Goal: Task Accomplishment & Management: Complete application form

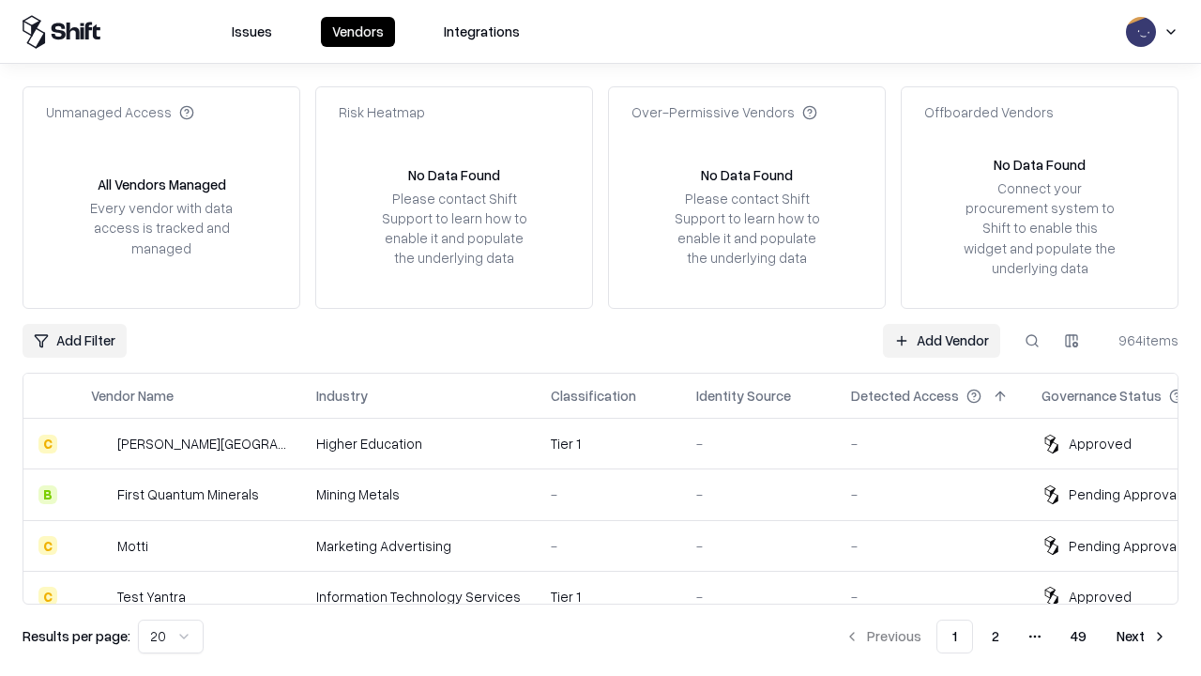
click at [941, 340] on link "Add Vendor" at bounding box center [941, 341] width 117 height 34
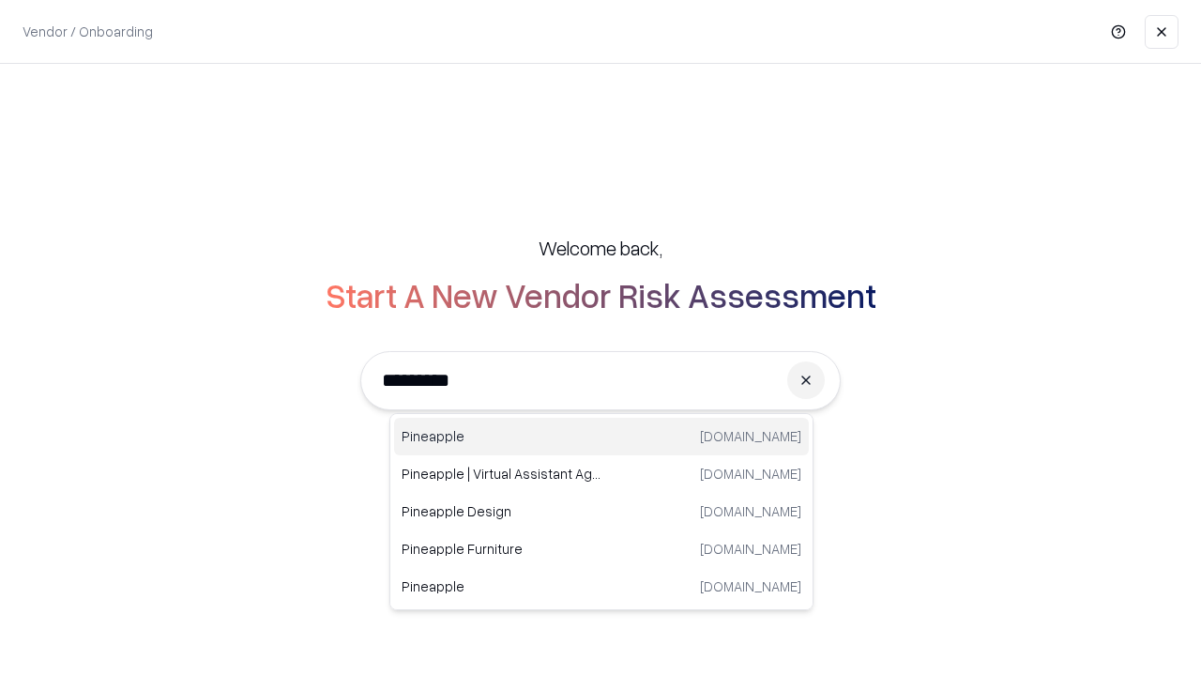
click at [602, 436] on div "Pineapple [DOMAIN_NAME]" at bounding box center [601, 437] width 415 height 38
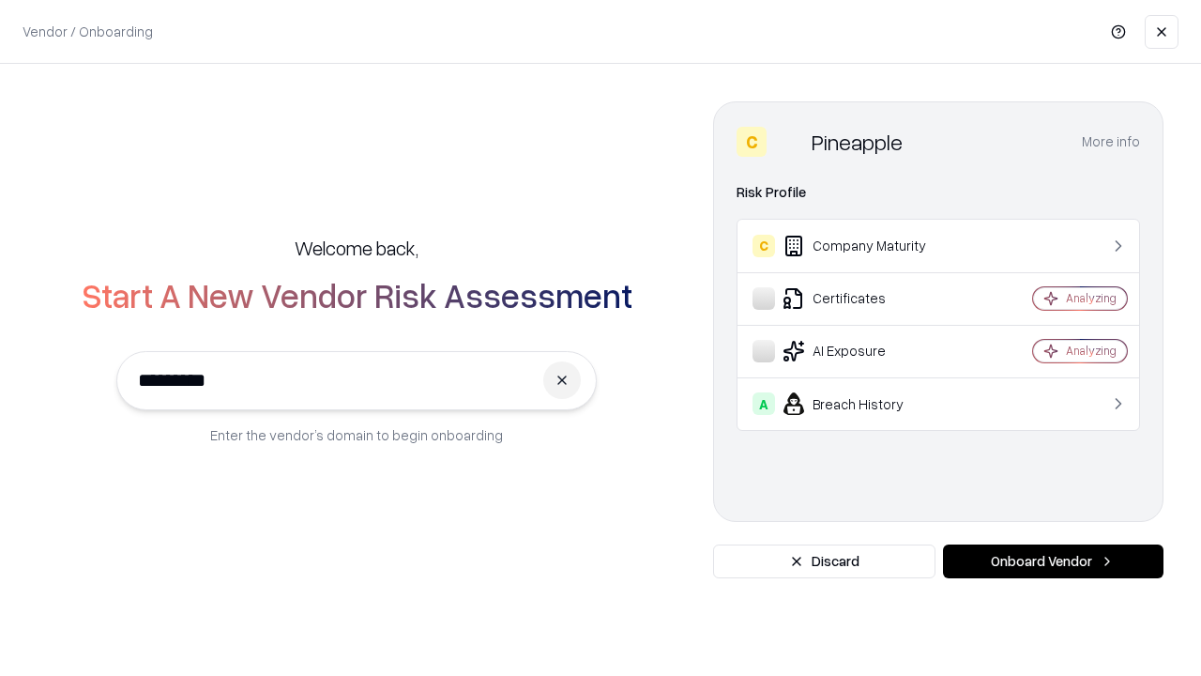
type input "*********"
click at [1053, 561] on button "Onboard Vendor" at bounding box center [1053, 561] width 221 height 34
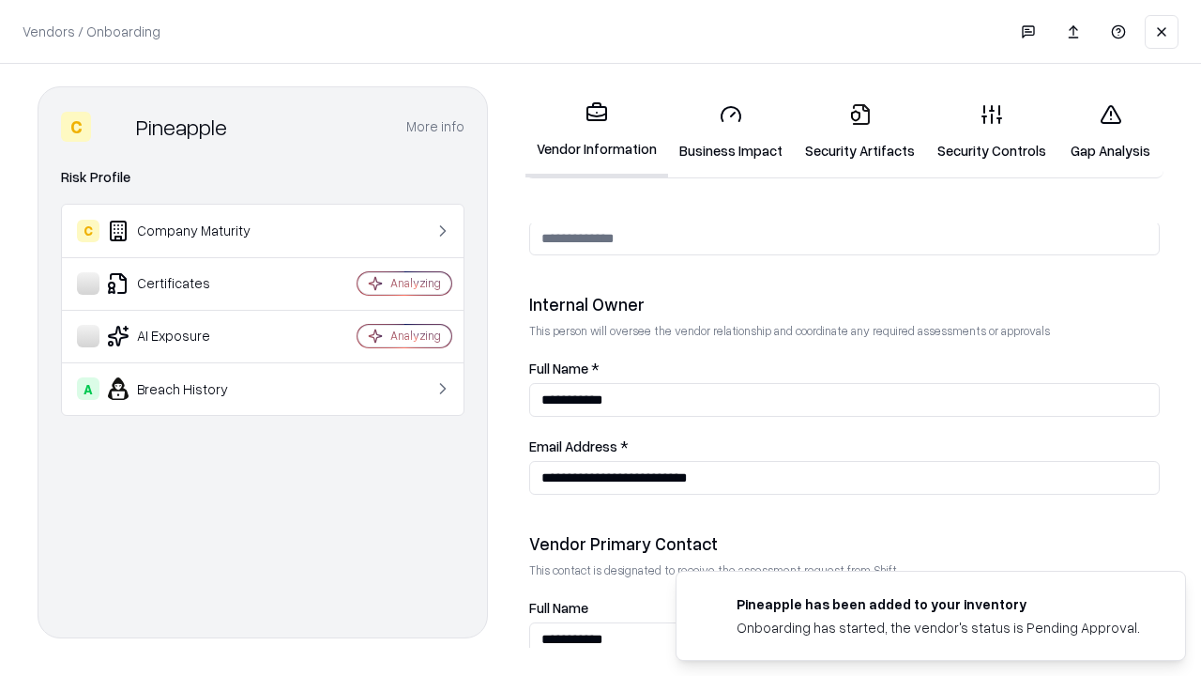
scroll to position [972, 0]
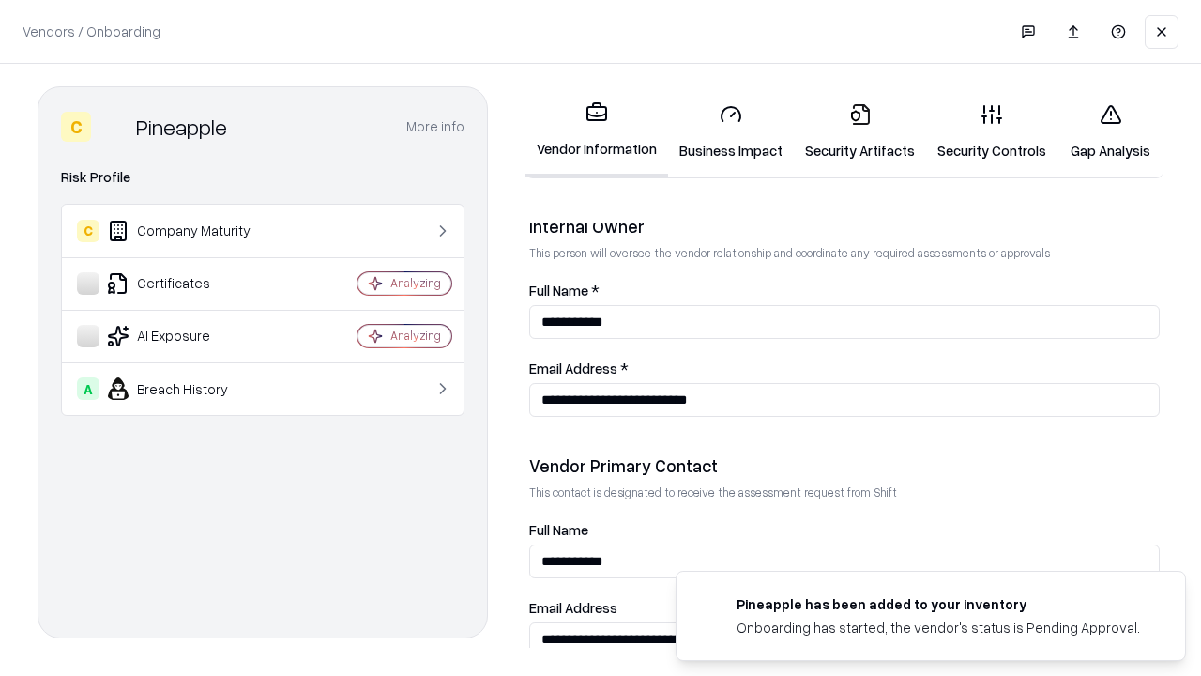
click at [731, 131] on link "Business Impact" at bounding box center [731, 131] width 126 height 87
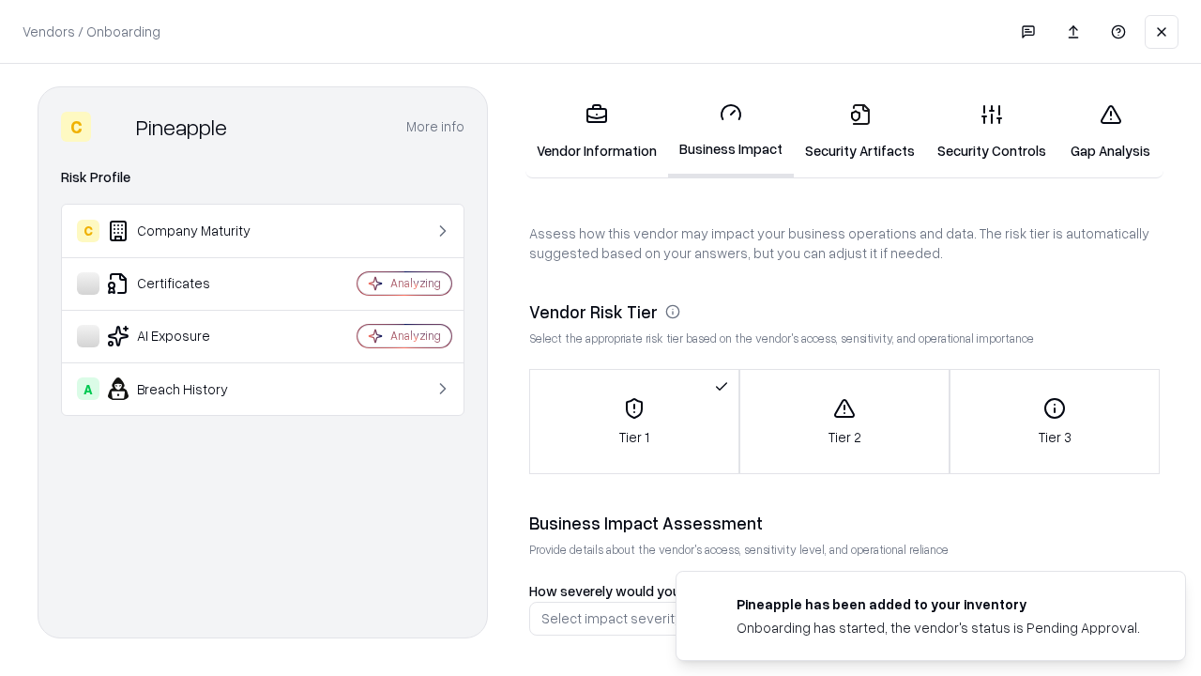
click at [860, 131] on link "Security Artifacts" at bounding box center [860, 131] width 132 height 87
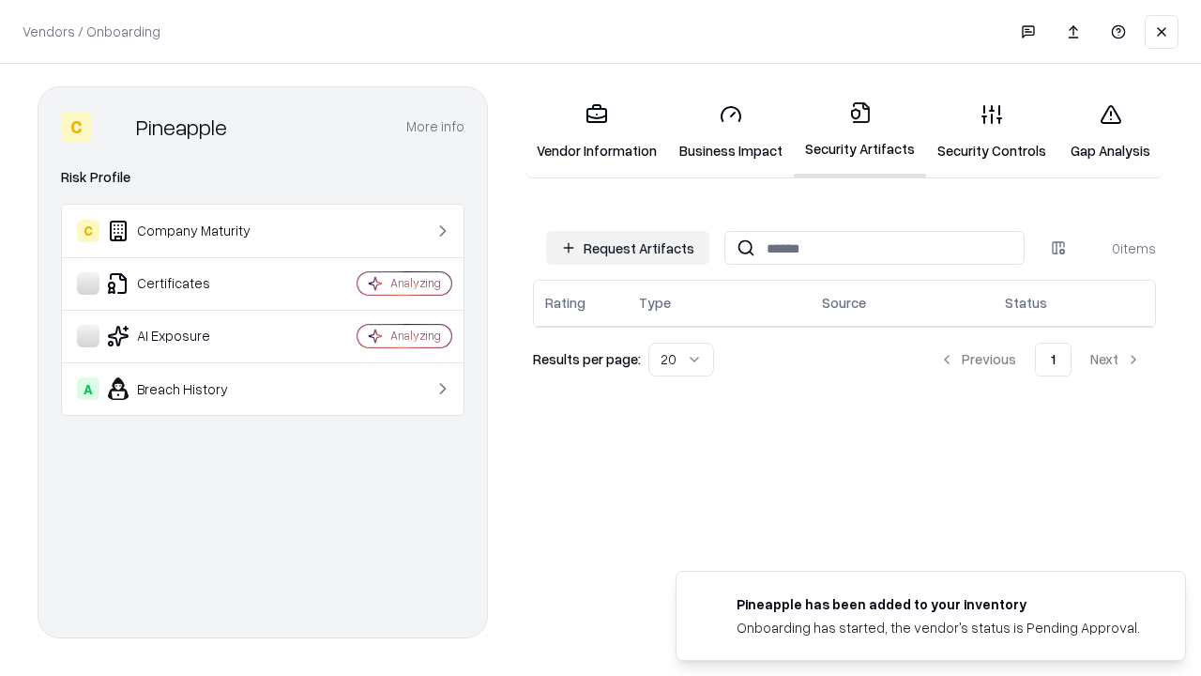
click at [628, 248] on button "Request Artifacts" at bounding box center [627, 248] width 163 height 34
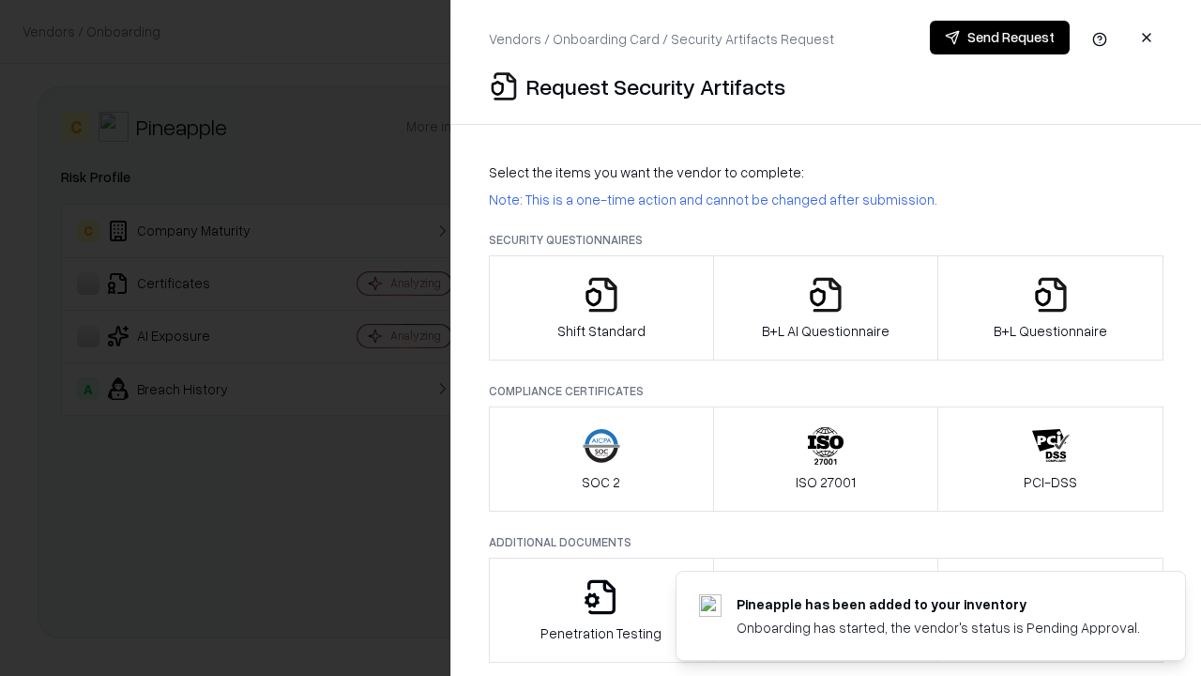
click at [601, 308] on icon "button" at bounding box center [602, 295] width 38 height 38
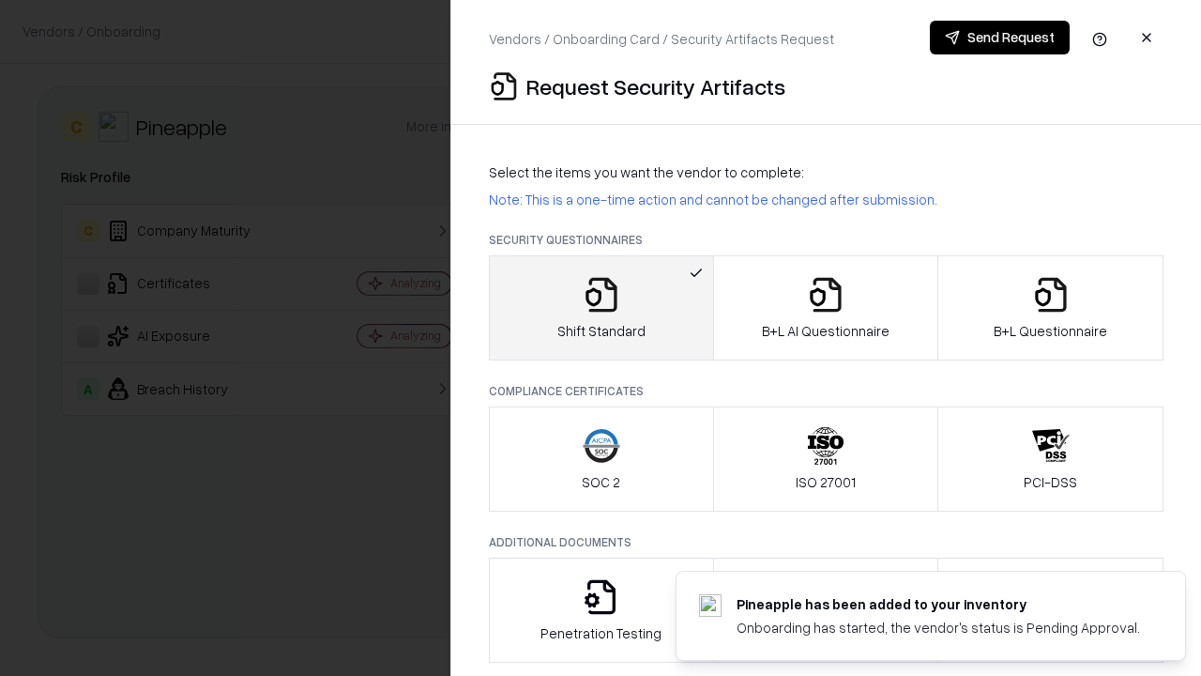
click at [999, 38] on button "Send Request" at bounding box center [1000, 38] width 140 height 34
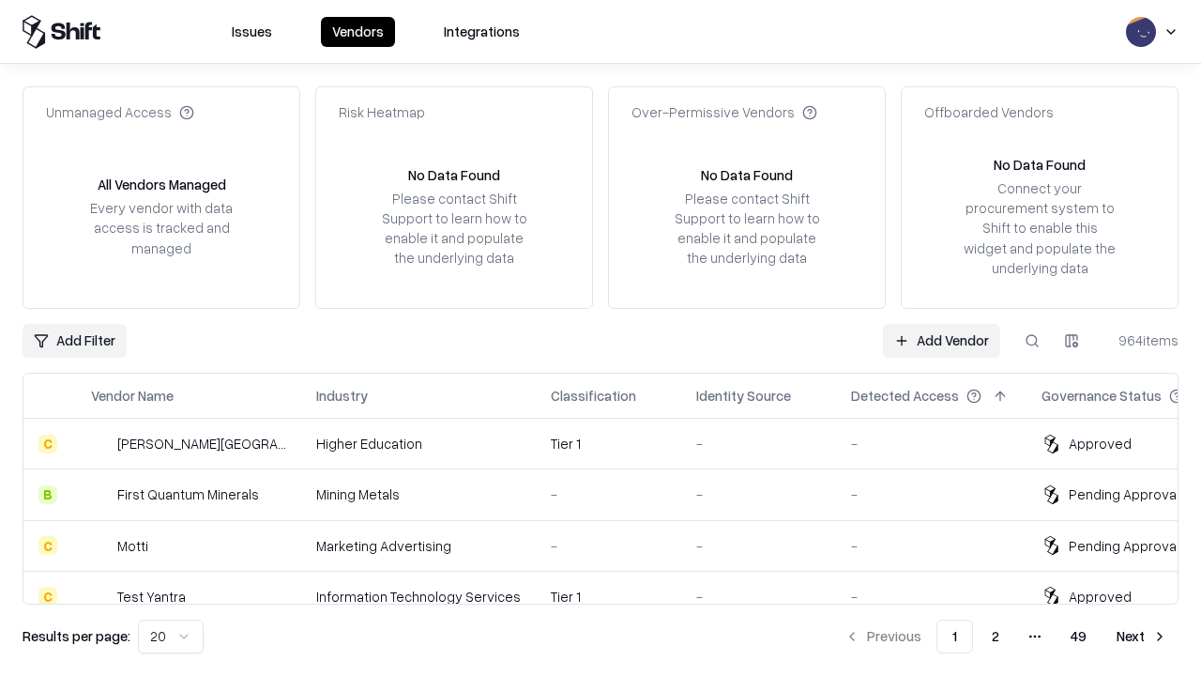
click at [1032, 340] on button at bounding box center [1032, 341] width 34 height 34
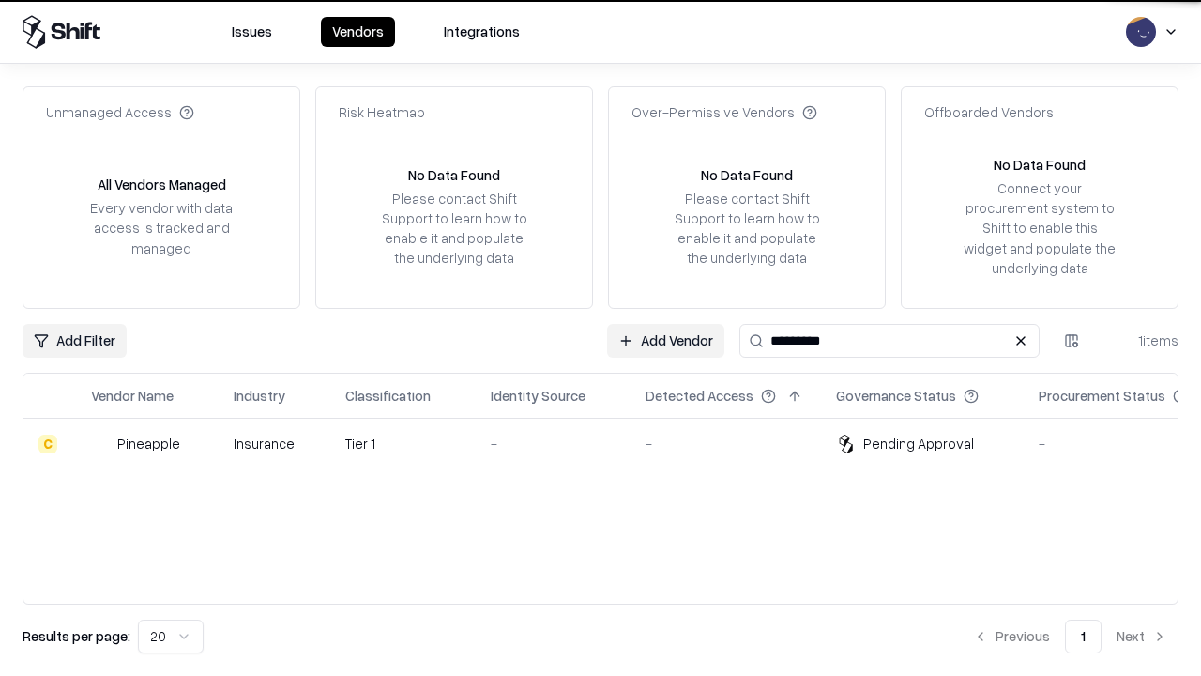
type input "*********"
click at [612, 443] on div "-" at bounding box center [553, 444] width 125 height 20
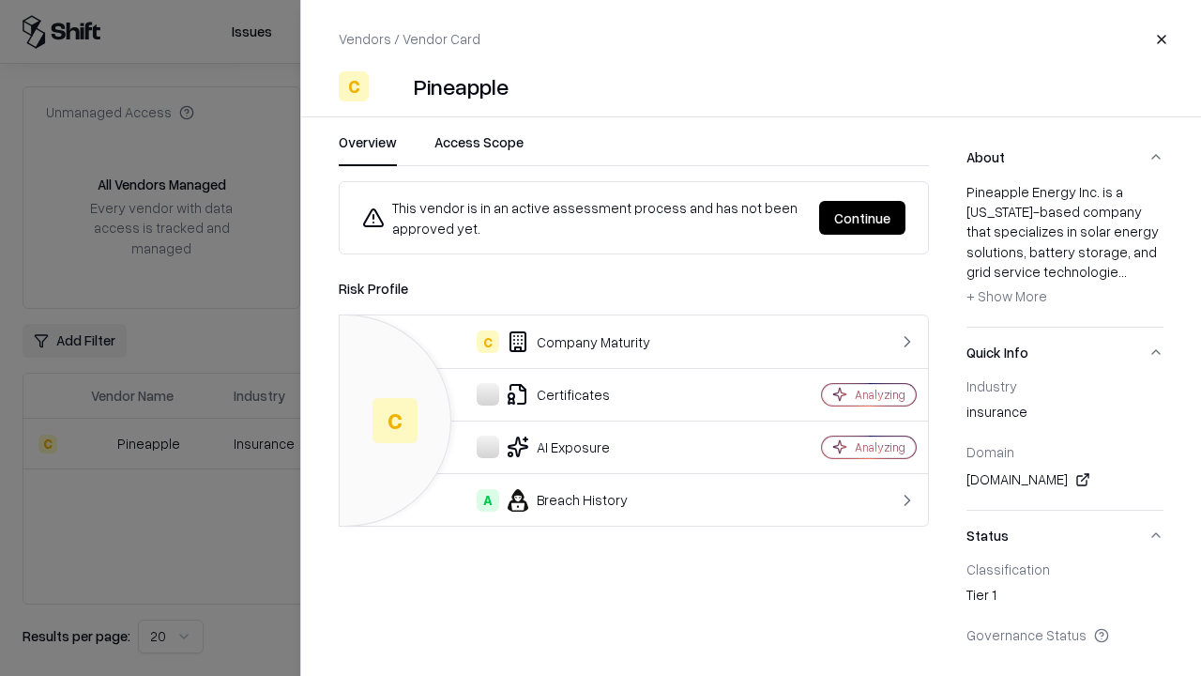
click at [862, 218] on button "Continue" at bounding box center [862, 218] width 86 height 34
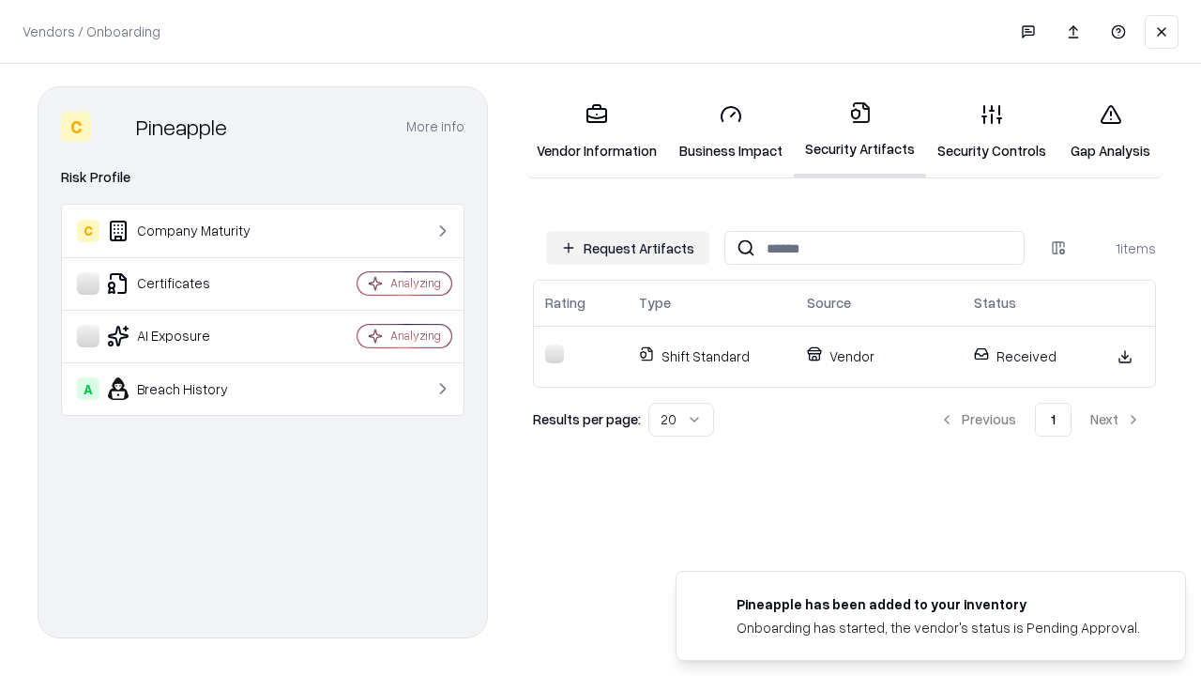
click at [992, 131] on link "Security Controls" at bounding box center [991, 131] width 131 height 87
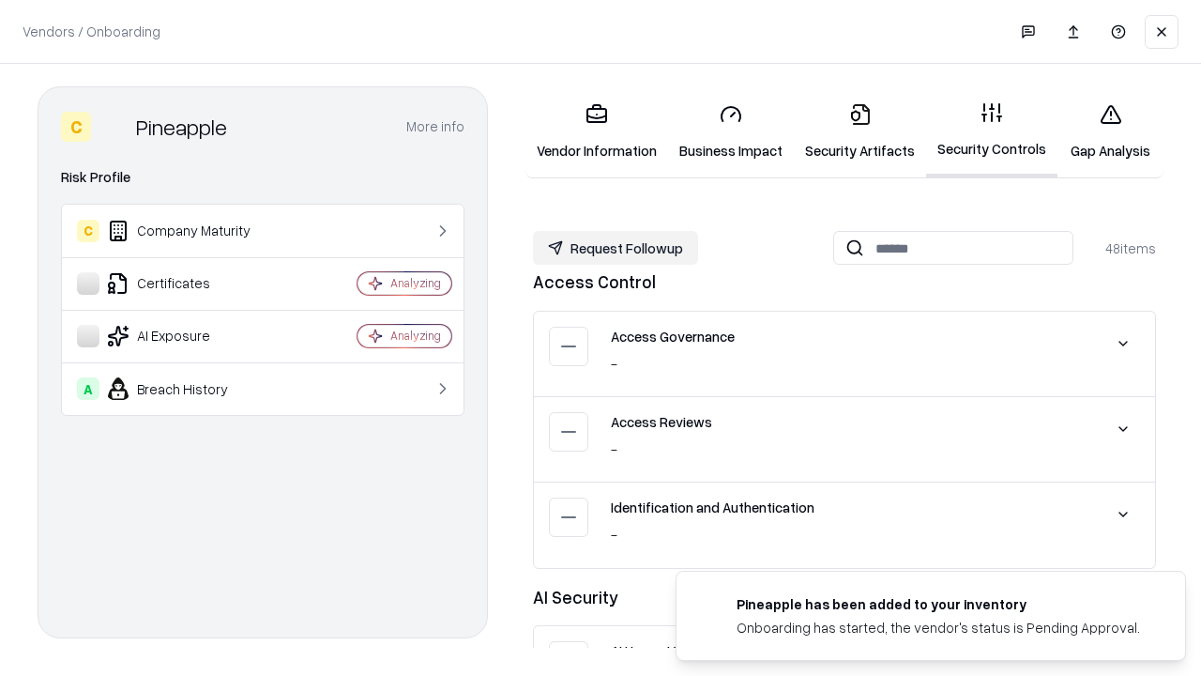
click at [616, 248] on button "Request Followup" at bounding box center [615, 248] width 165 height 34
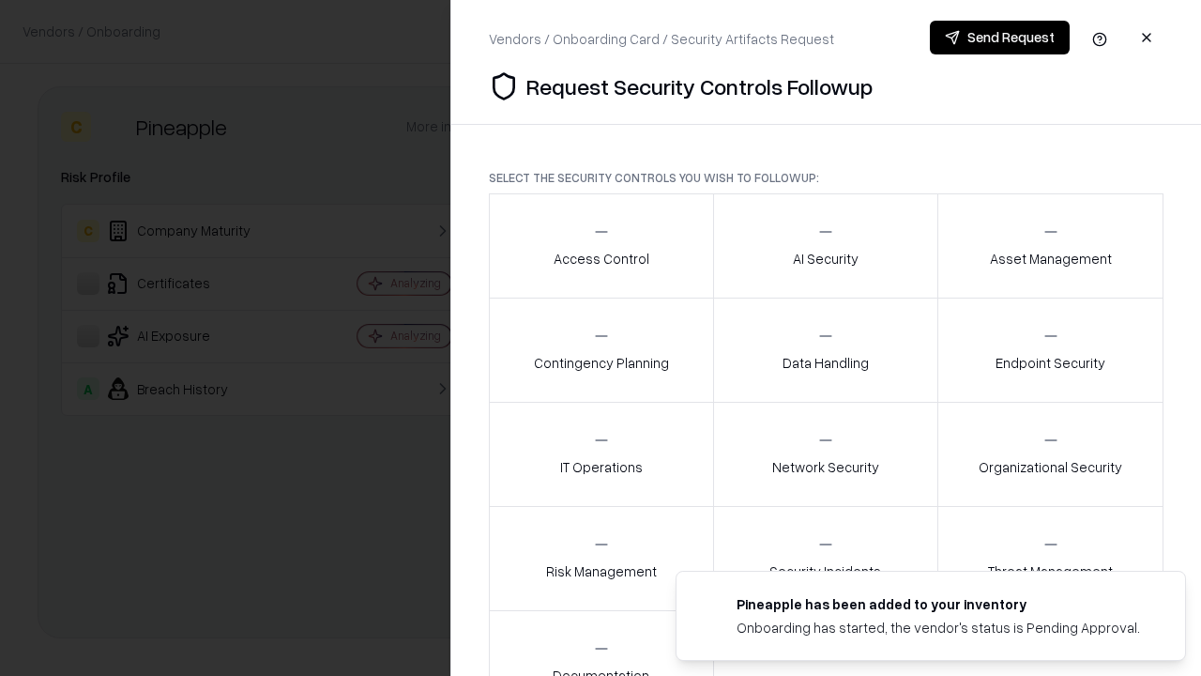
click at [601, 246] on div "Access Control" at bounding box center [602, 245] width 96 height 46
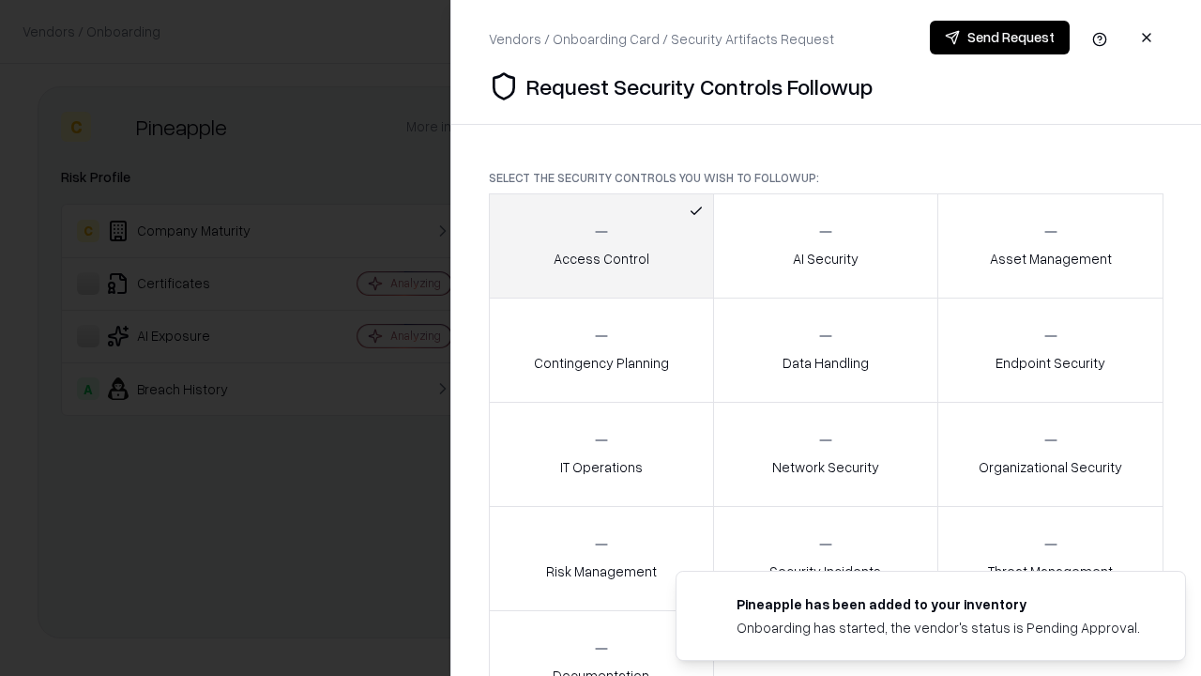
click at [999, 38] on button "Send Request" at bounding box center [1000, 38] width 140 height 34
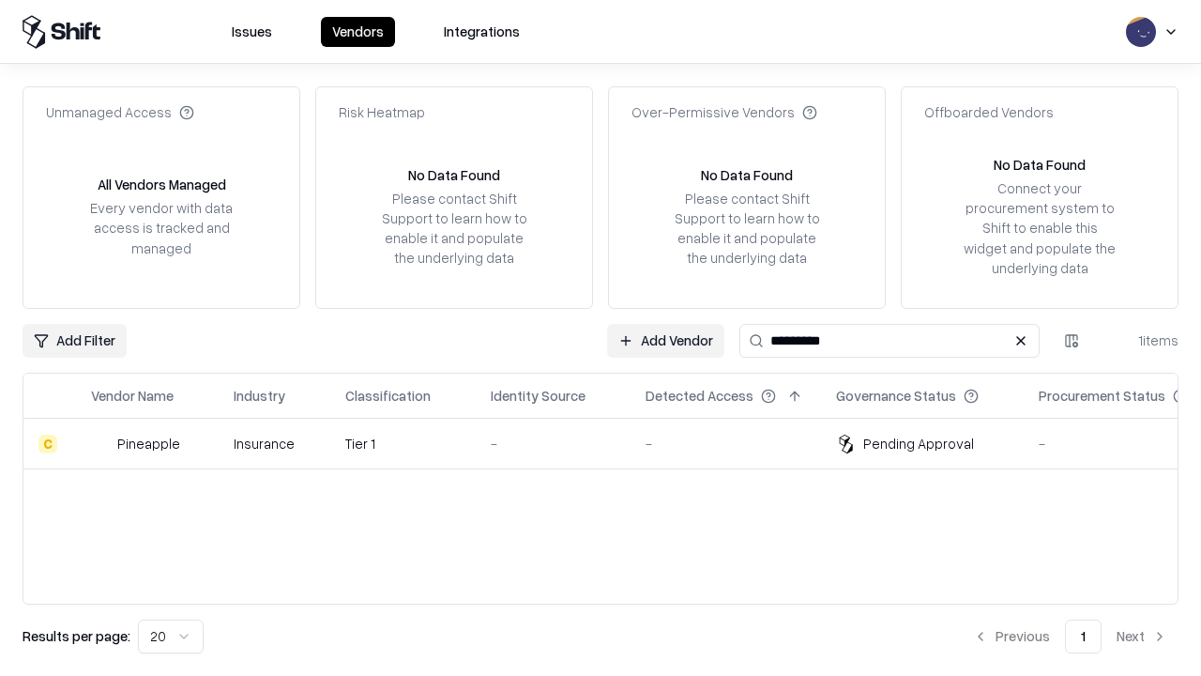
type input "*********"
click at [612, 443] on div "-" at bounding box center [553, 444] width 125 height 20
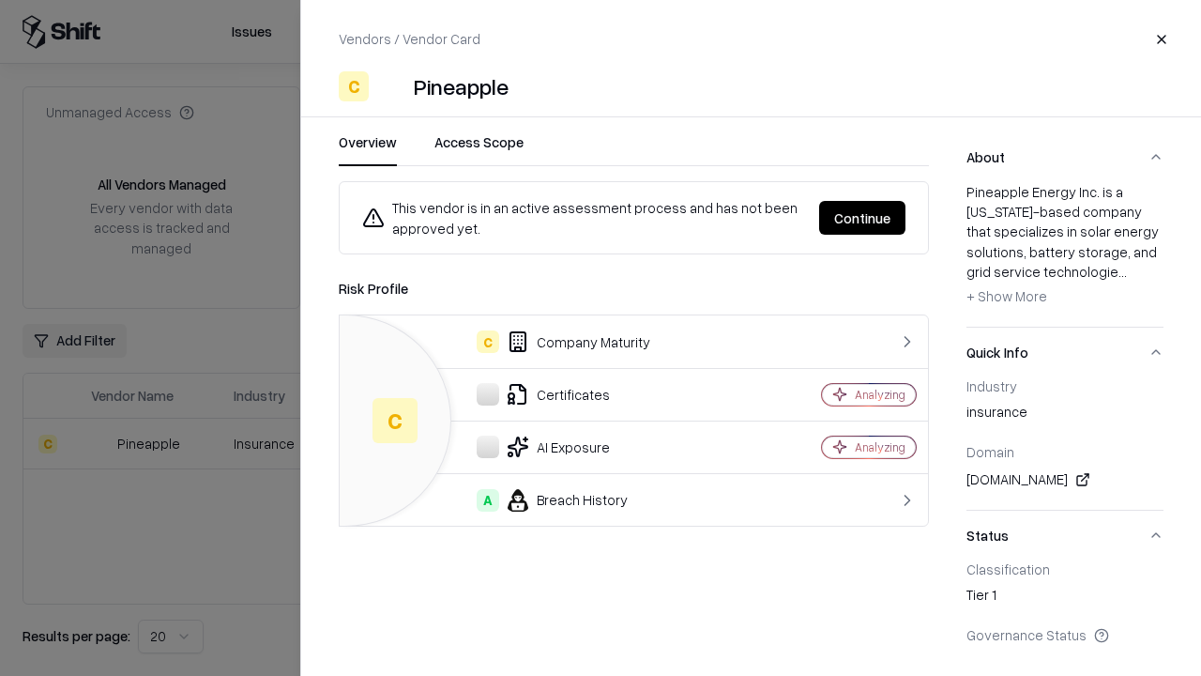
click at [862, 218] on button "Continue" at bounding box center [862, 218] width 86 height 34
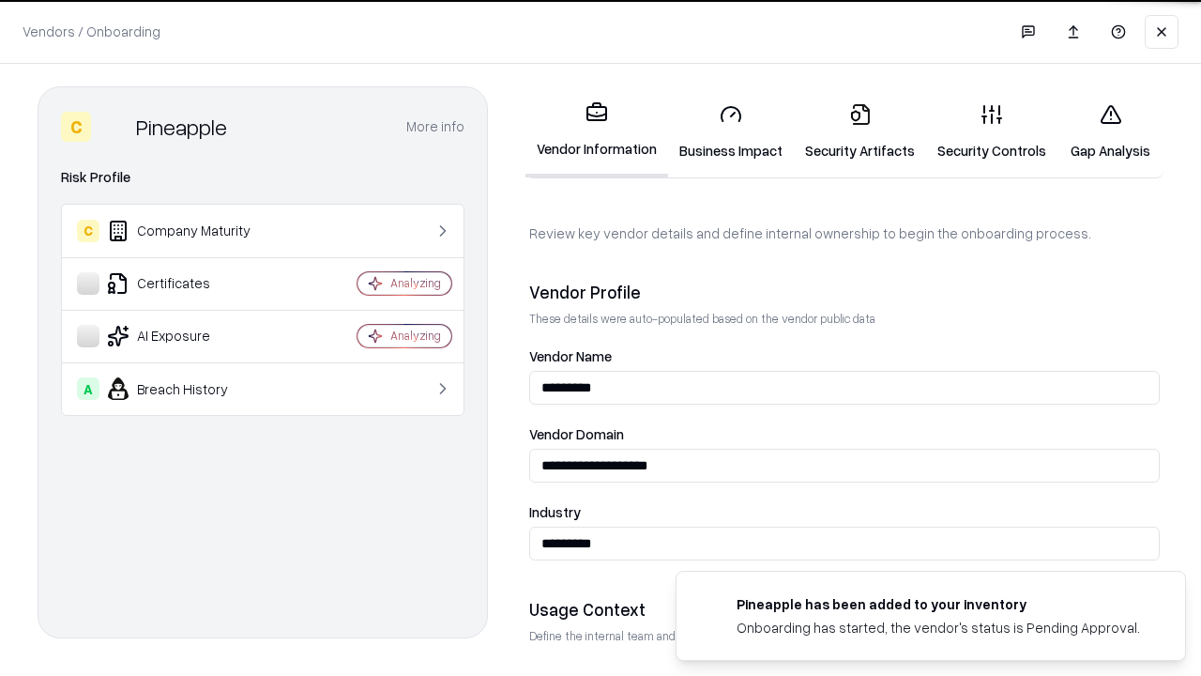
click at [1110, 131] on link "Gap Analysis" at bounding box center [1111, 131] width 106 height 87
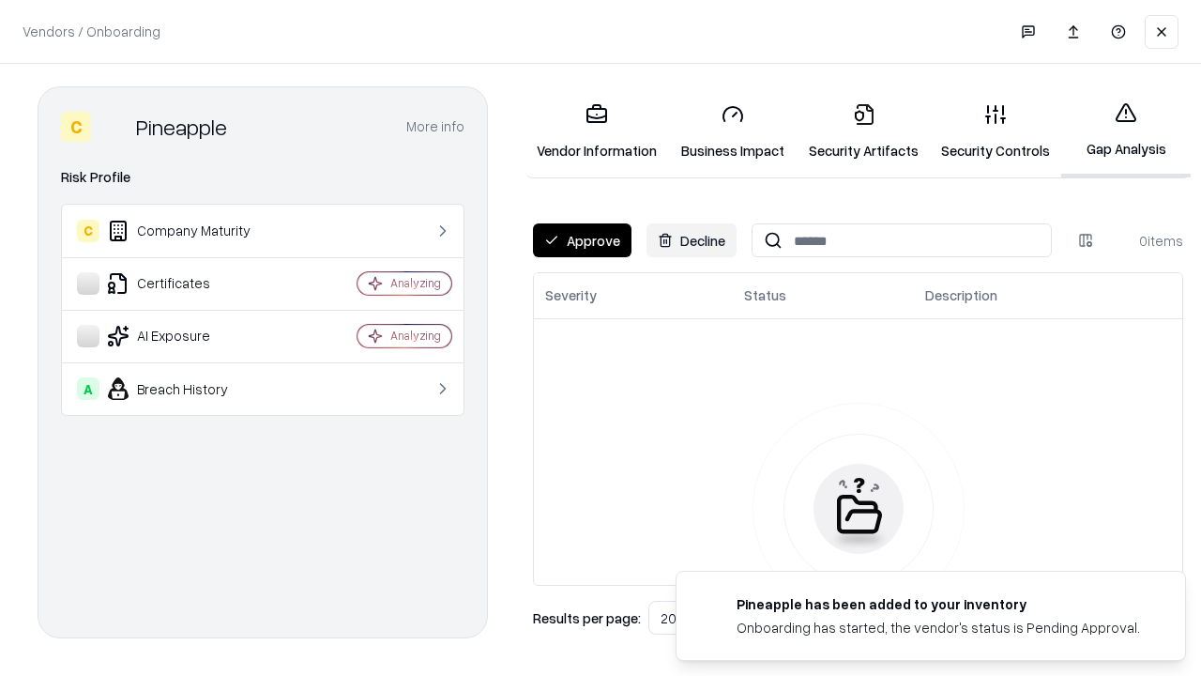
click at [582, 240] on button "Approve" at bounding box center [582, 240] width 99 height 34
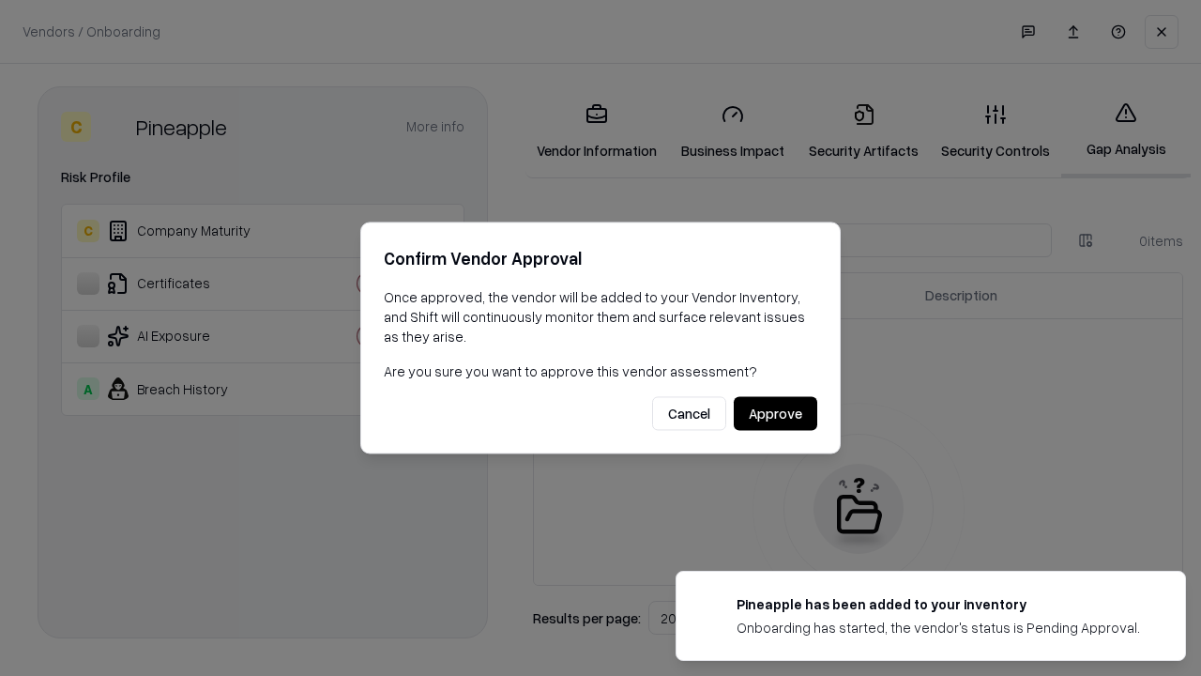
click at [775, 413] on button "Approve" at bounding box center [776, 414] width 84 height 34
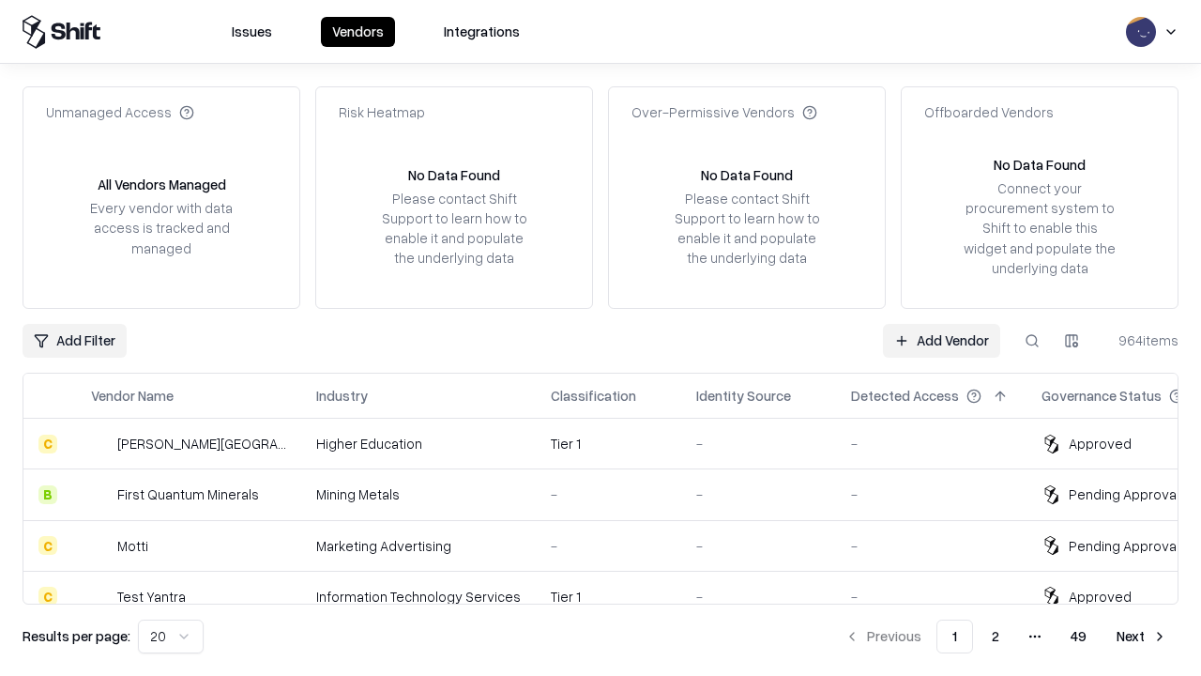
type input "*********"
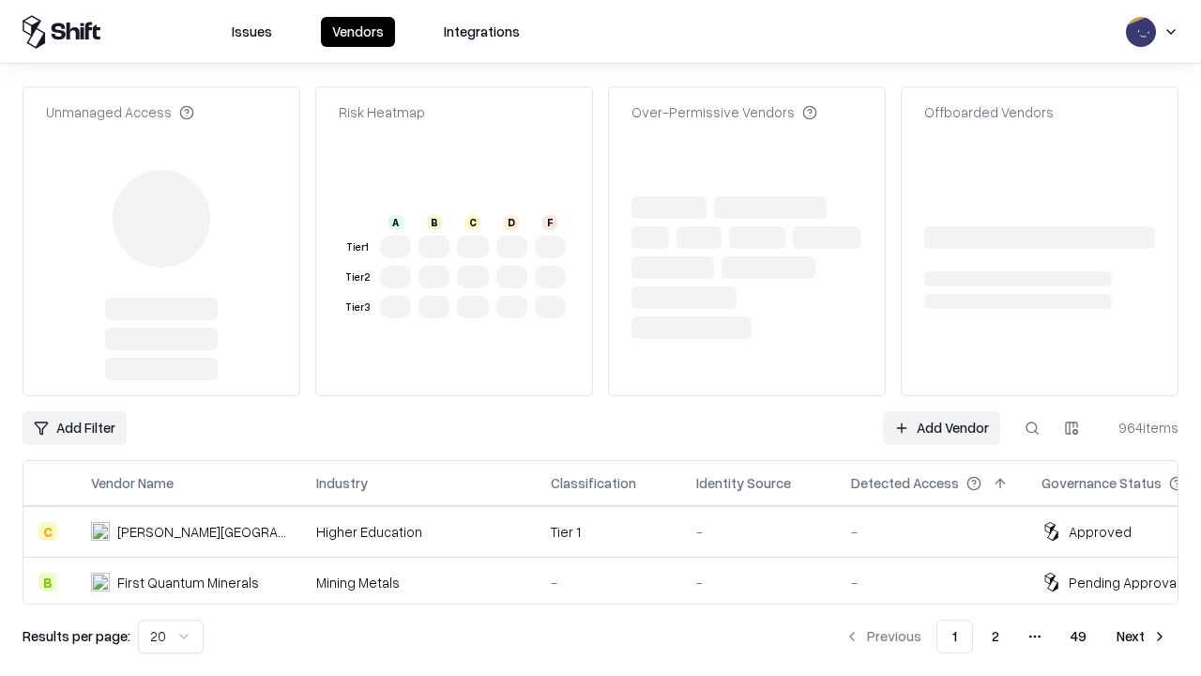
click at [941, 411] on link "Add Vendor" at bounding box center [941, 428] width 117 height 34
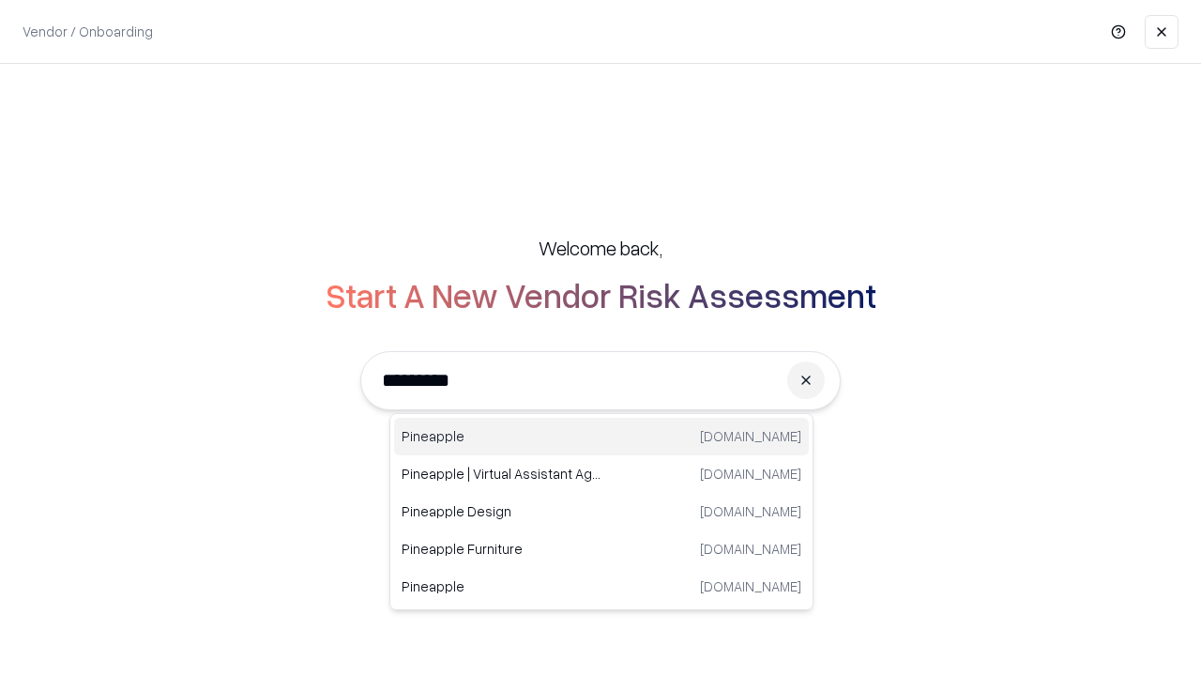
click at [602, 436] on div "Pineapple [DOMAIN_NAME]" at bounding box center [601, 437] width 415 height 38
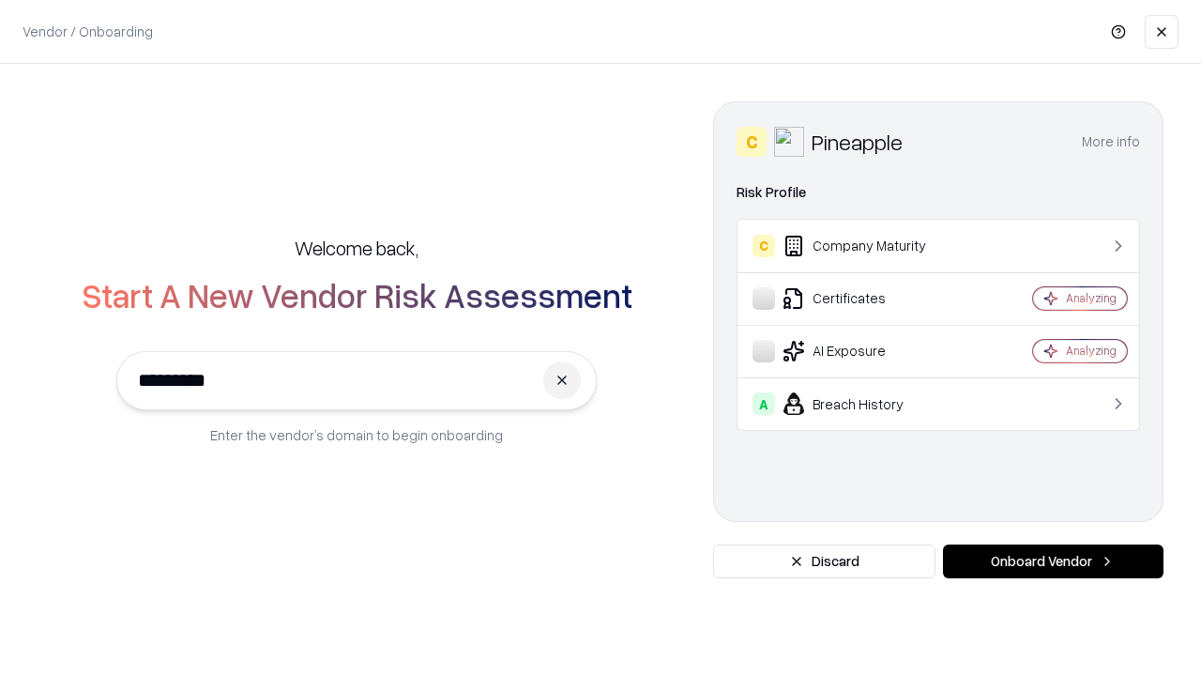
type input "*********"
click at [1053, 561] on button "Onboard Vendor" at bounding box center [1053, 561] width 221 height 34
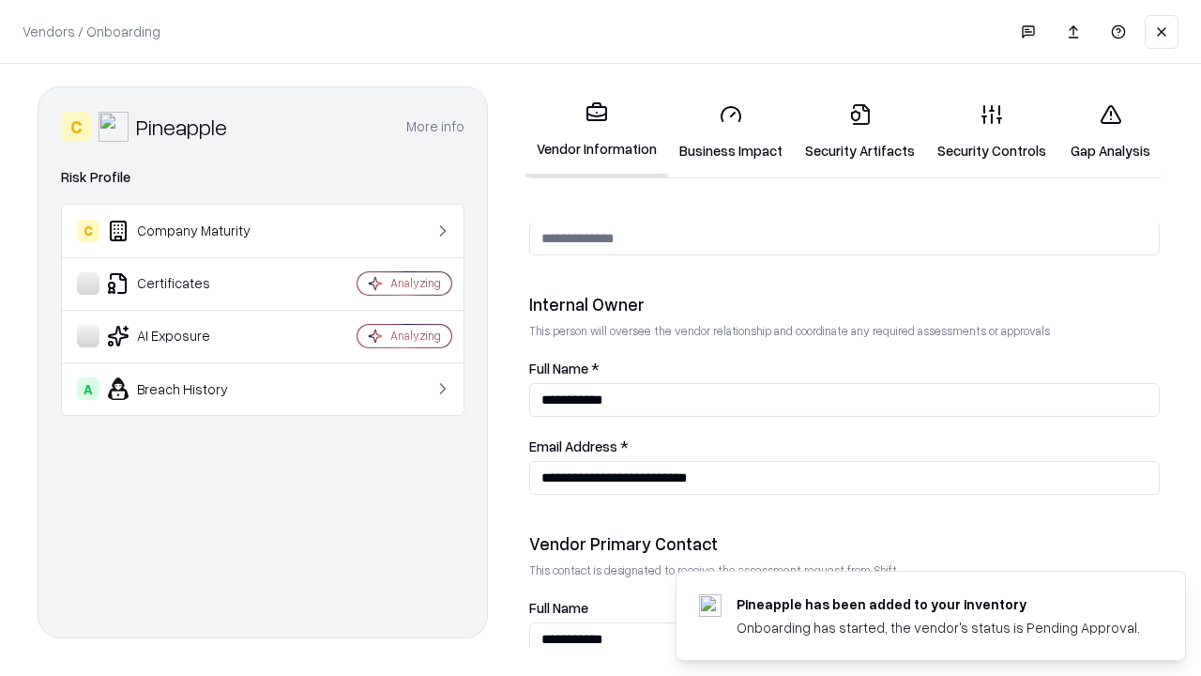
scroll to position [972, 0]
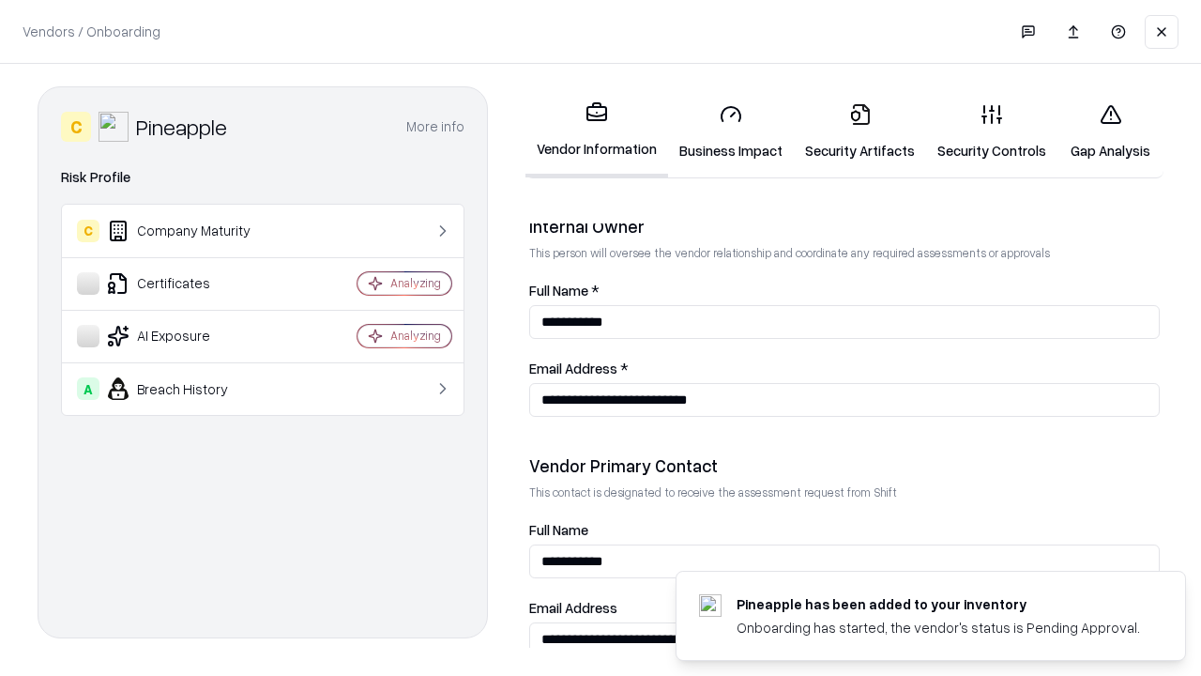
click at [1110, 131] on link "Gap Analysis" at bounding box center [1111, 131] width 106 height 87
